Goal: Transaction & Acquisition: Purchase product/service

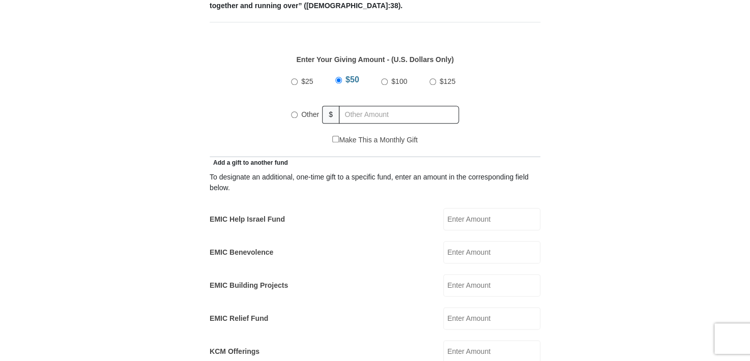
scroll to position [482, 0]
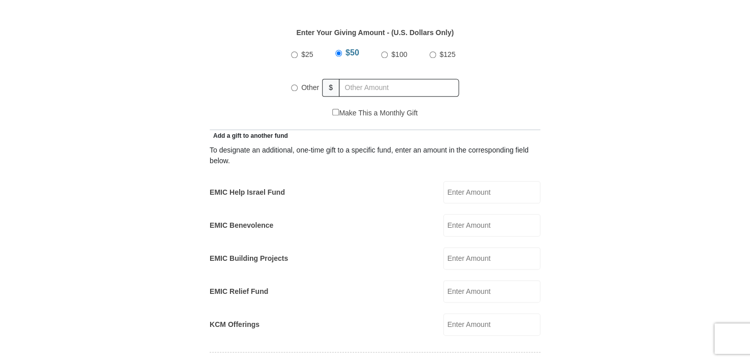
click at [471, 181] on input "EMIC Help Israel Fund" at bounding box center [491, 192] width 97 height 22
type input "50.00"
type input "Inez"
type input "Randall"
type input "agape7@olp.net"
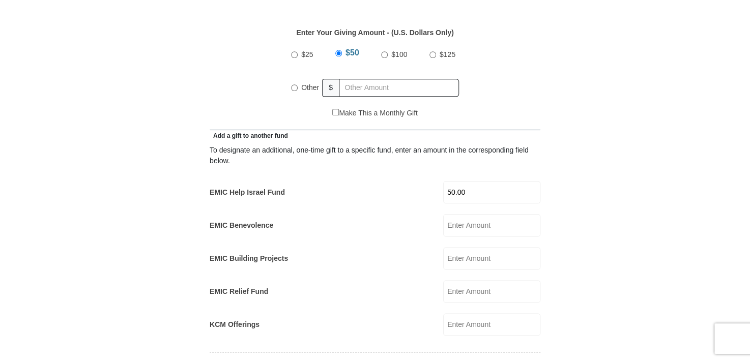
type input "12301 E 126th Pl S"
type input "Broken Arrow"
select select "OK"
type input "74011"
type input "9185190129"
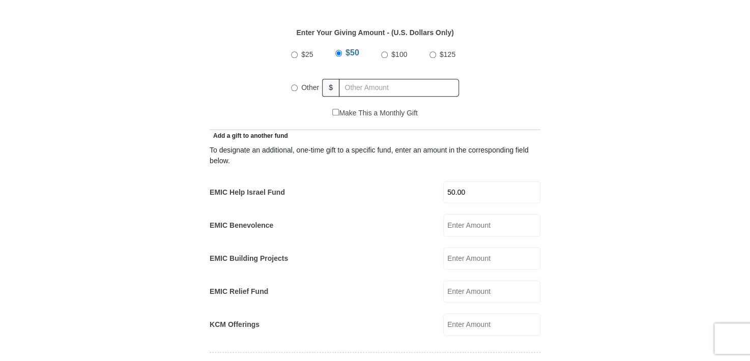
radio input "true"
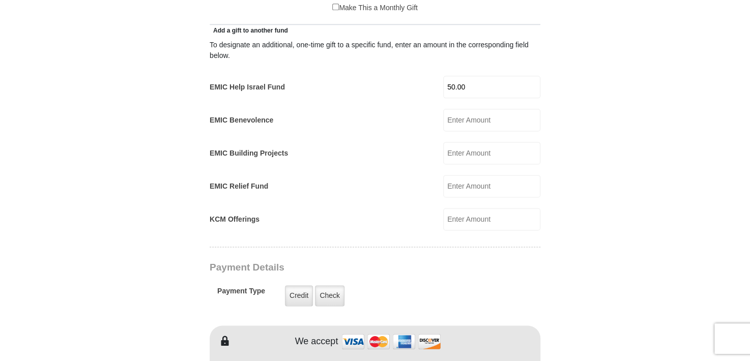
scroll to position [600, 0]
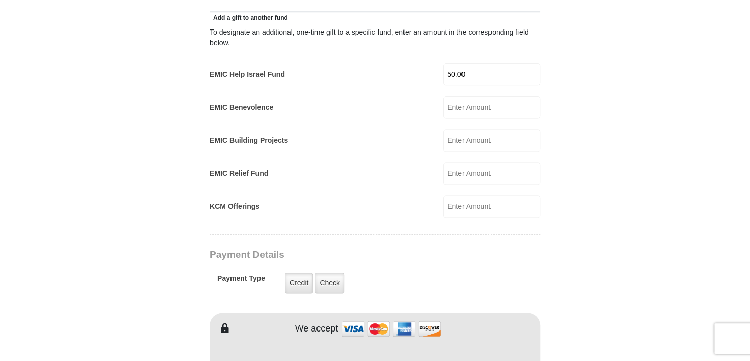
click at [470, 129] on input "EMIC Building Projects" at bounding box center [491, 140] width 97 height 22
type input "50.00"
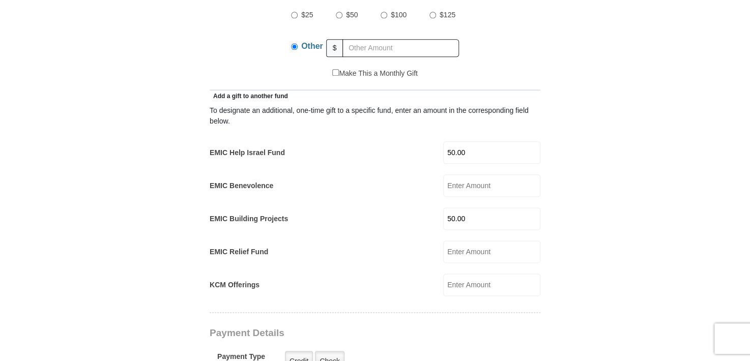
scroll to position [606, 0]
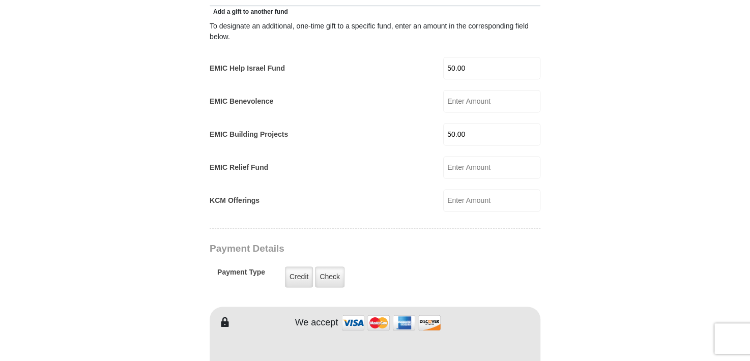
drag, startPoint x: 475, startPoint y: 123, endPoint x: 436, endPoint y: 123, distance: 38.7
click at [436, 123] on div "EMIC Building Projects 50.00 EMIC Building Projects Amount must be a valid numb…" at bounding box center [375, 134] width 331 height 22
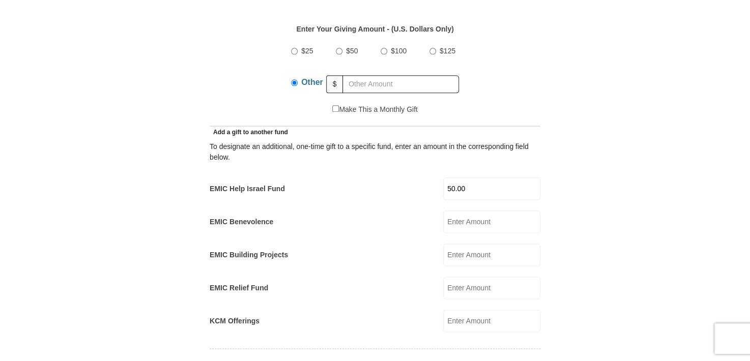
scroll to position [413, 0]
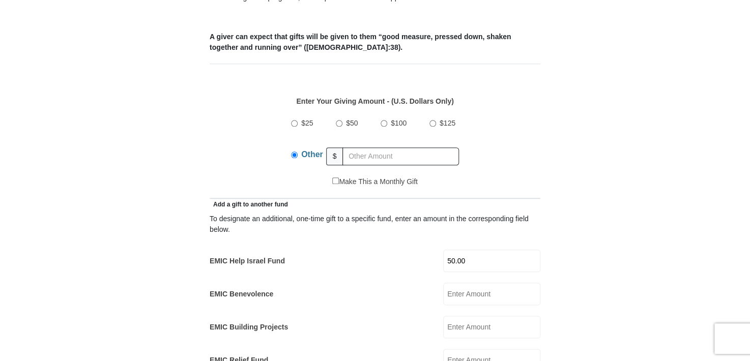
click at [338, 120] on input "$50" at bounding box center [339, 123] width 7 height 7
radio input "true"
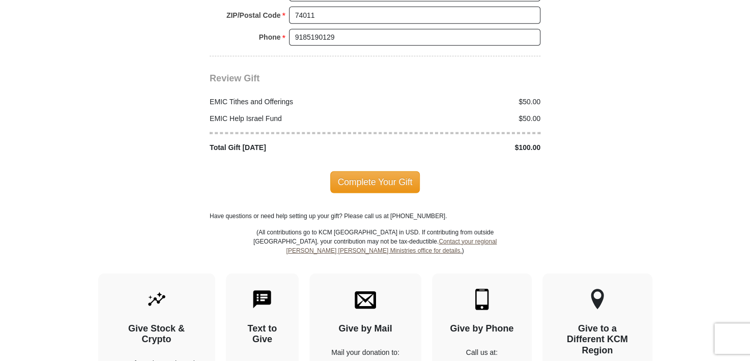
scroll to position [1275, 0]
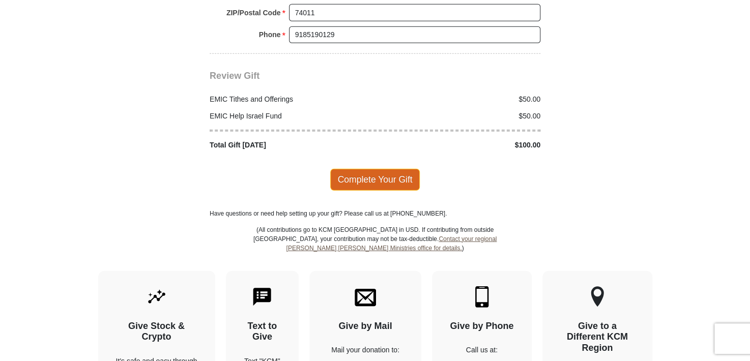
click at [371, 169] on span "Complete Your Gift" at bounding box center [375, 179] width 90 height 21
